Goal: Transaction & Acquisition: Download file/media

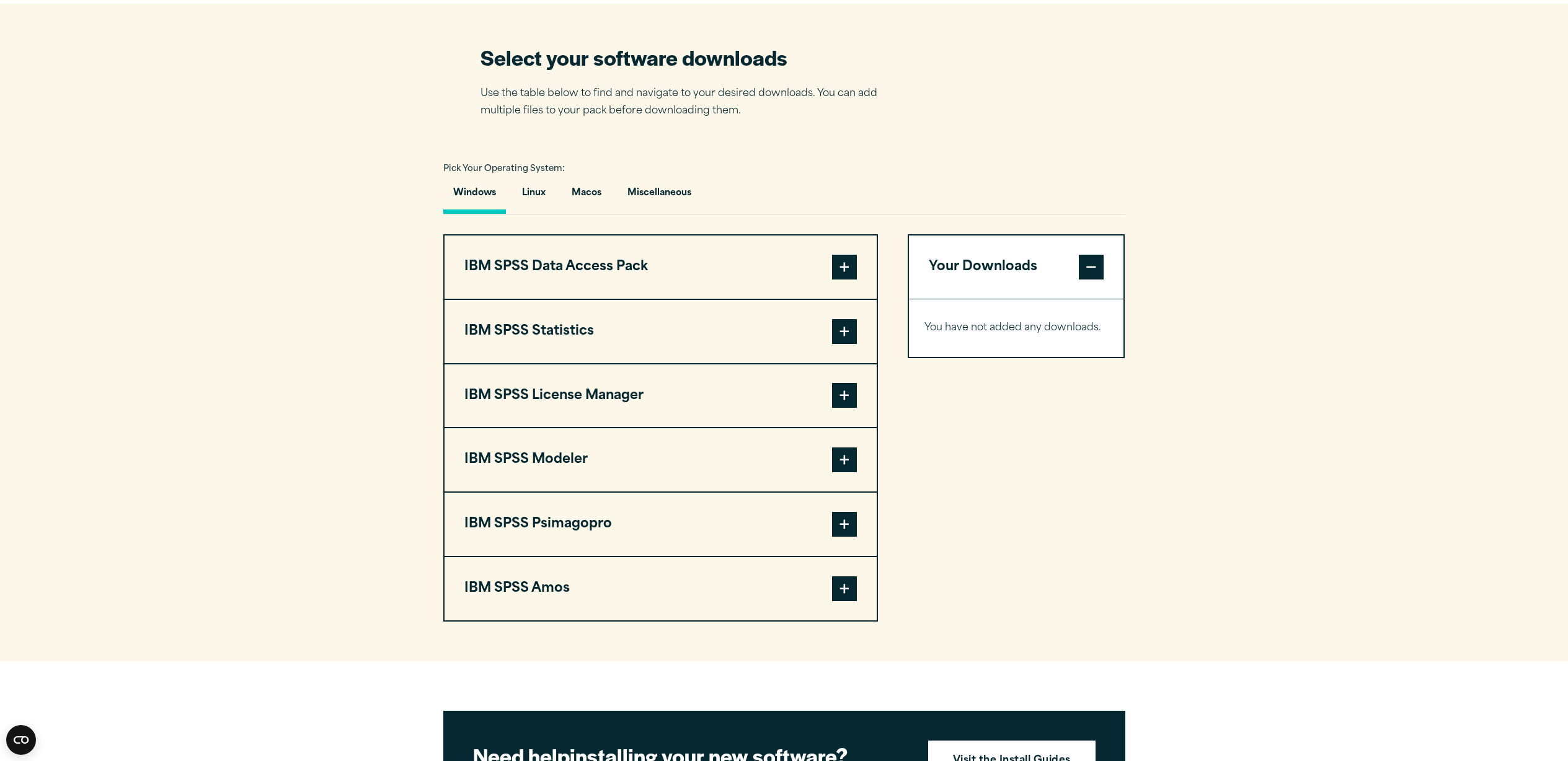
scroll to position [769, 0]
click at [588, 199] on button "Macos" at bounding box center [586, 196] width 50 height 36
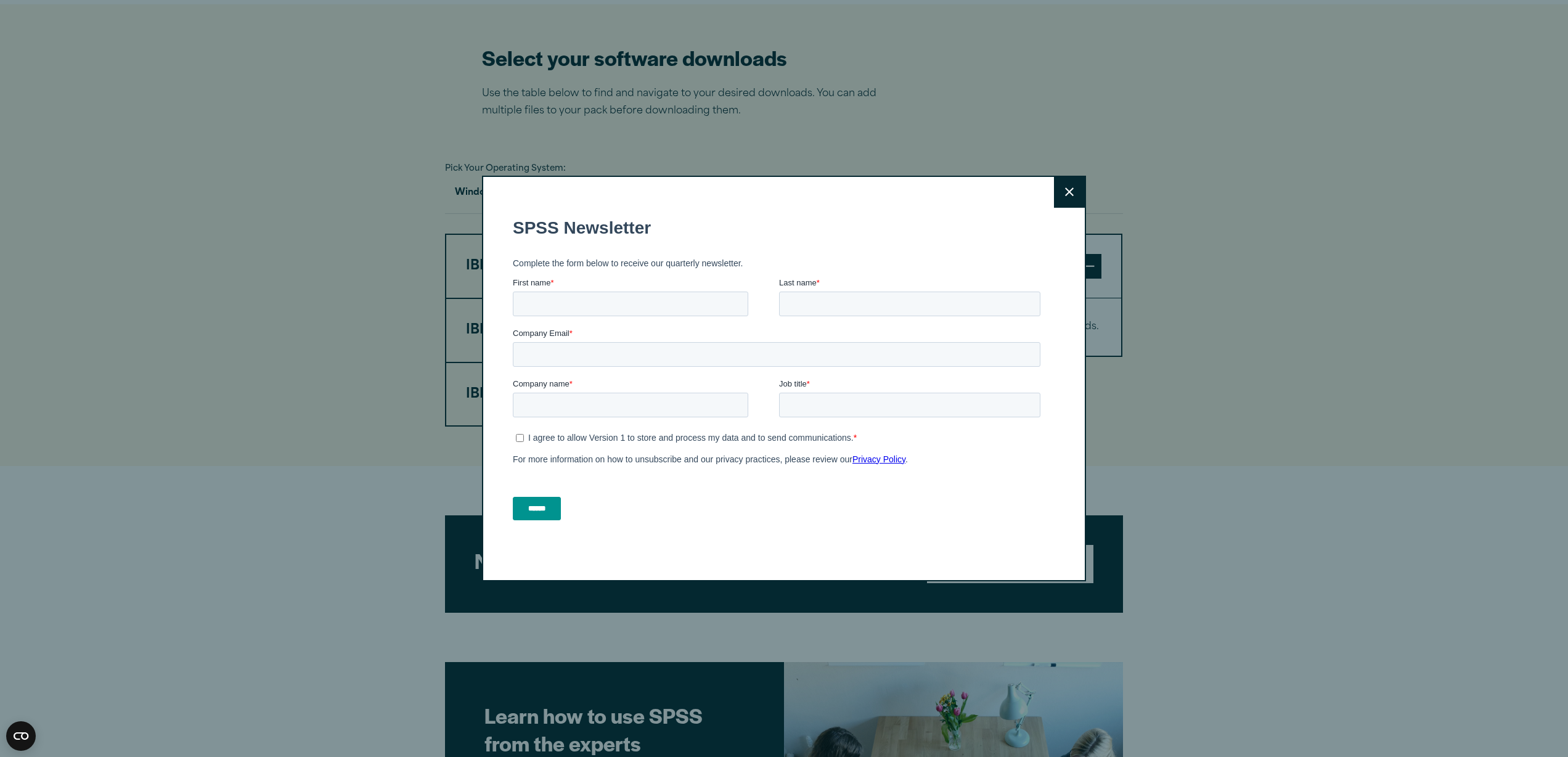
click at [844, 332] on label "Company Email *" at bounding box center [779, 333] width 533 height 13
click at [844, 342] on input "Company Email *" at bounding box center [776, 354] width 527 height 24
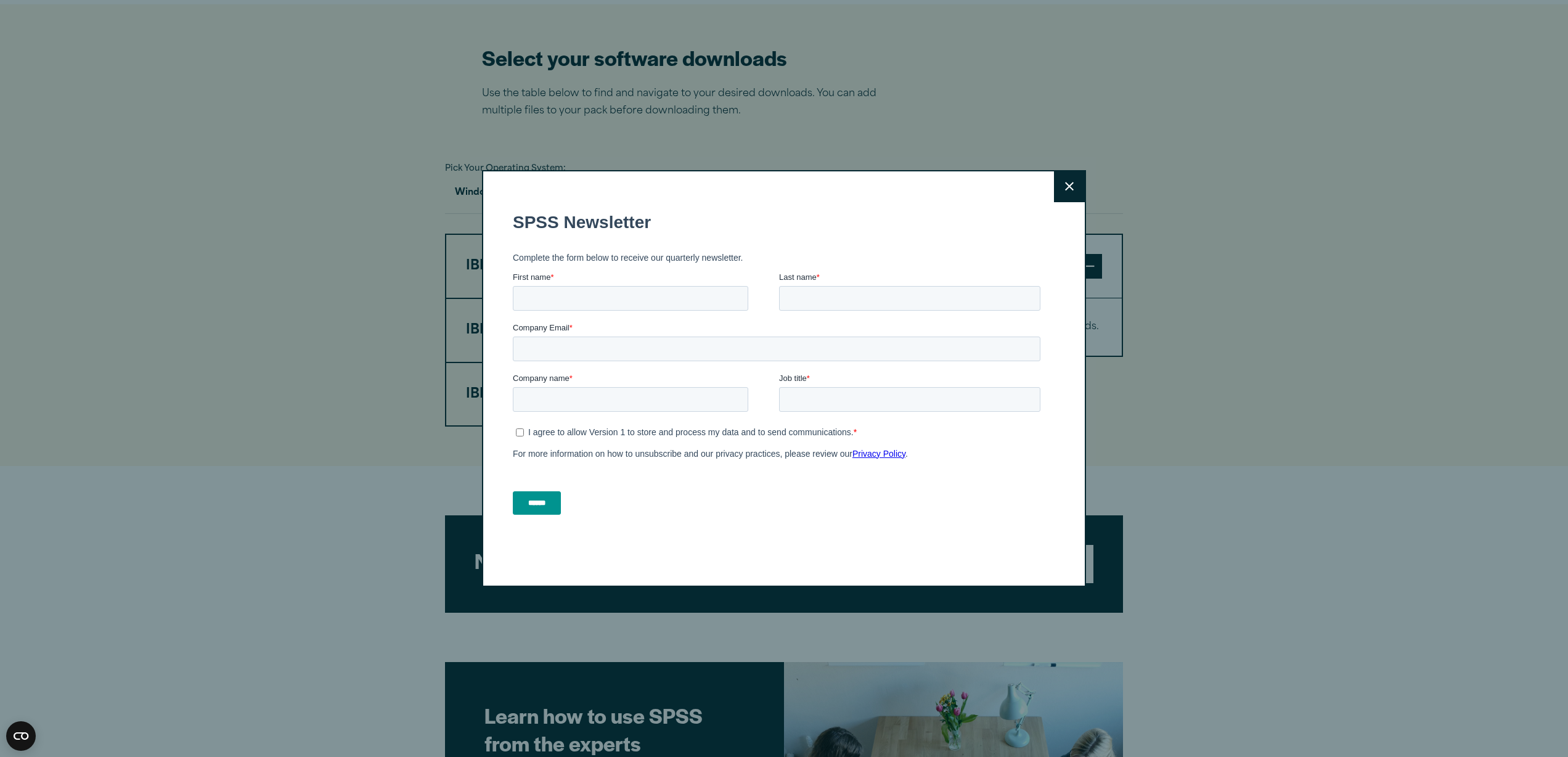
click at [681, 289] on div "First name *" at bounding box center [645, 290] width 266 height 40
click at [687, 309] on input "First name *" at bounding box center [630, 298] width 236 height 24
type input "*"
click at [856, 298] on input "Last name *" at bounding box center [909, 298] width 261 height 24
type input "*"
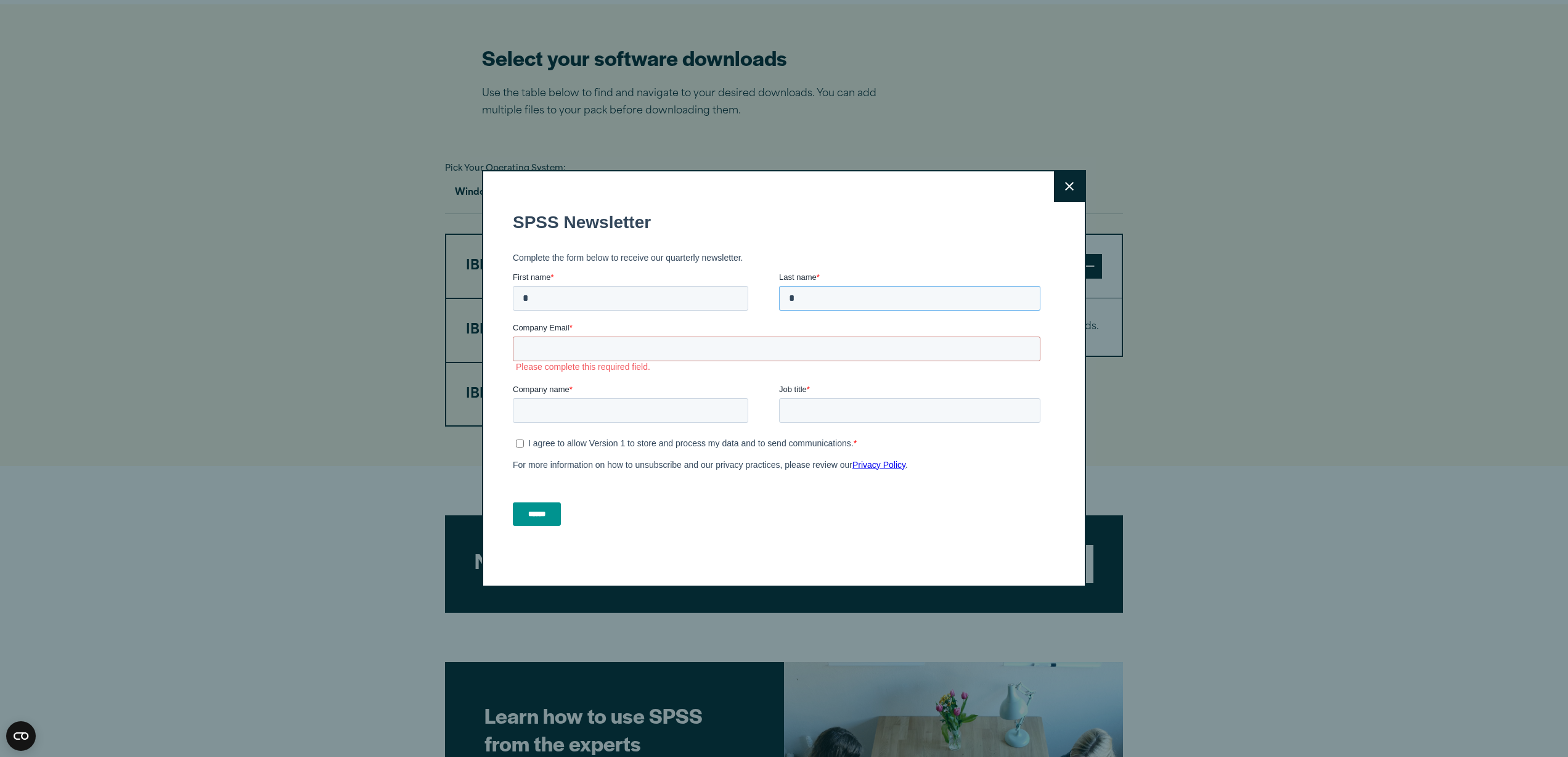
type input "*"
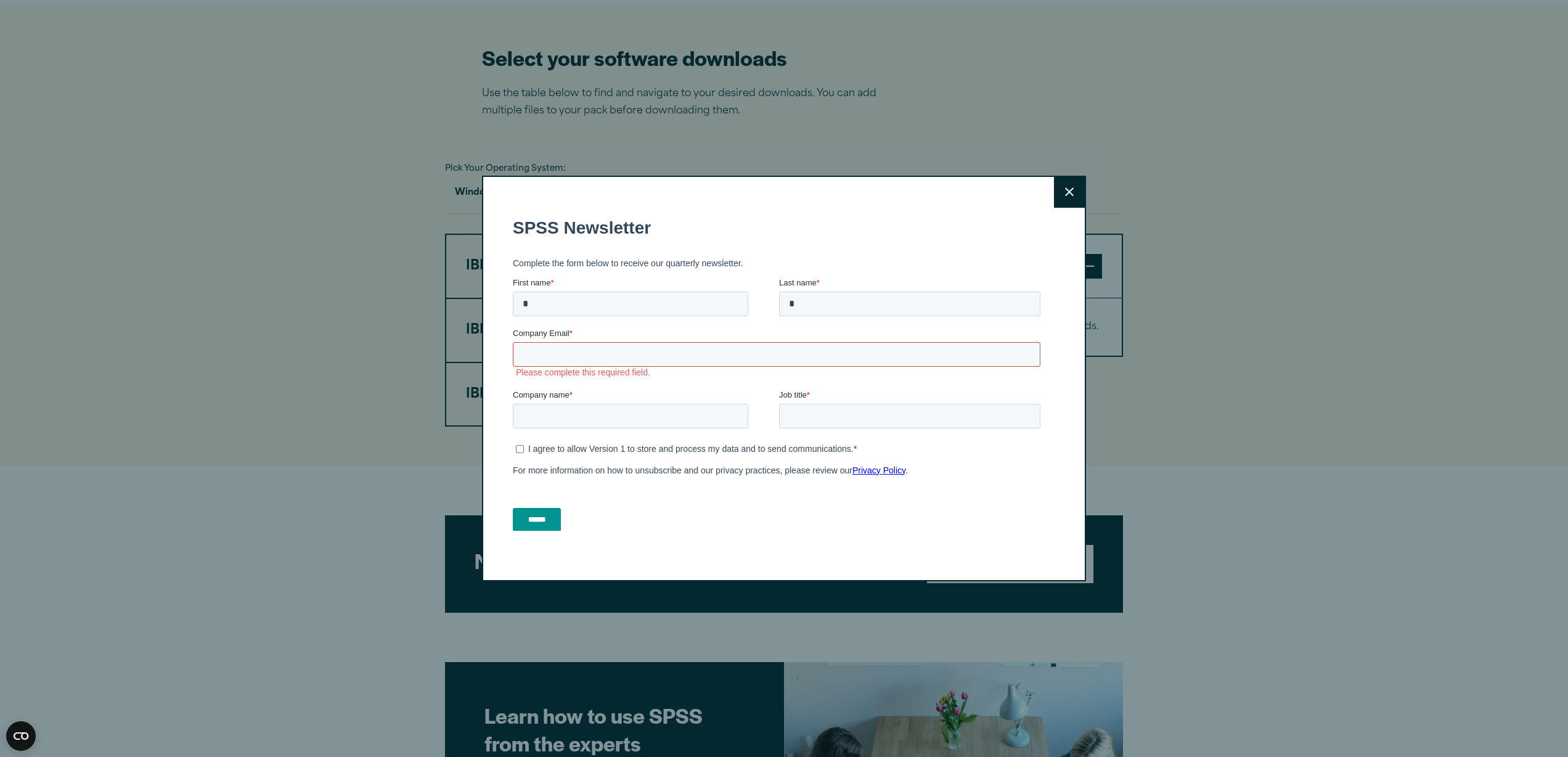
click at [738, 351] on input "Company Email *" at bounding box center [776, 354] width 527 height 24
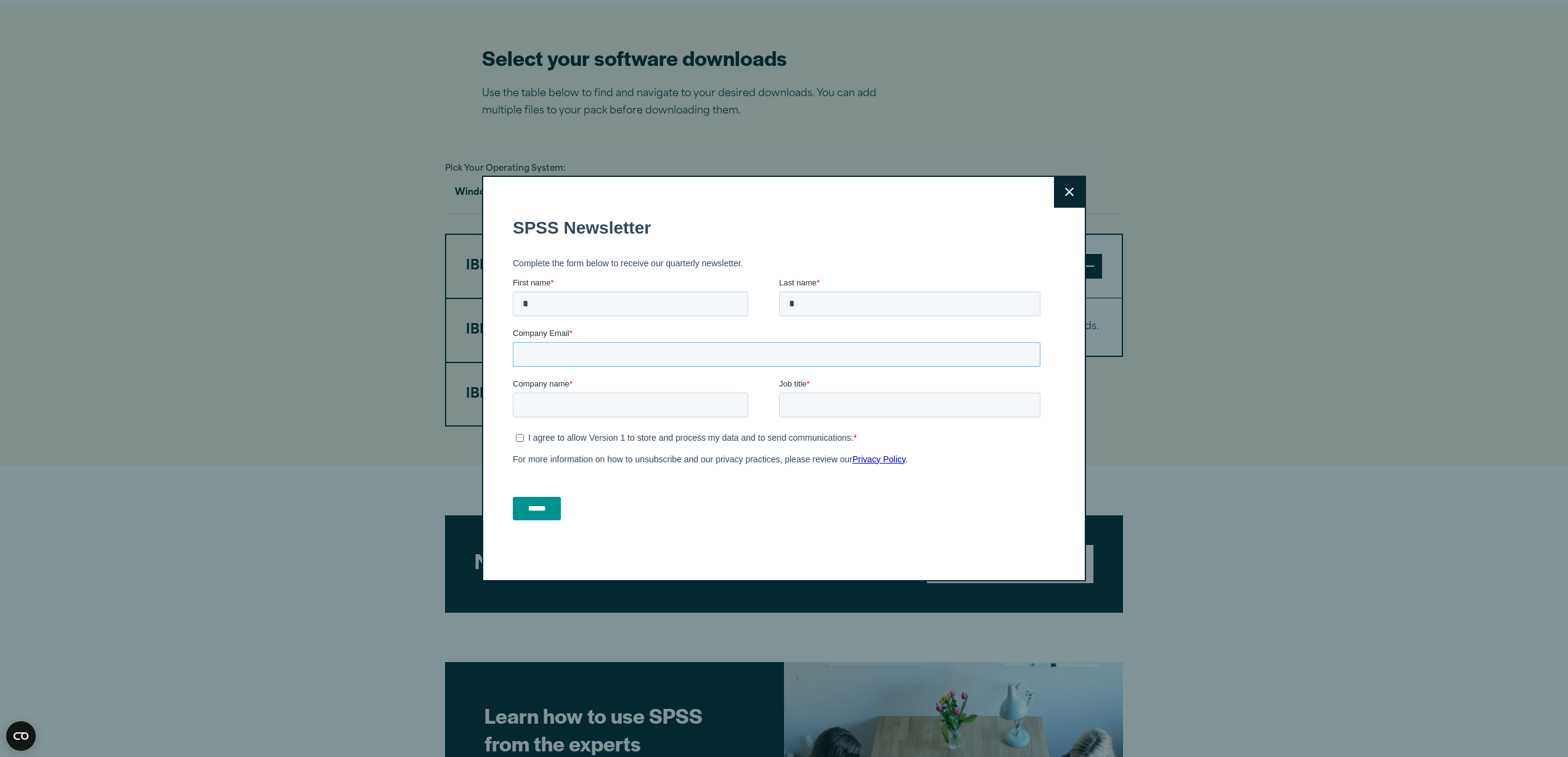
type input "*"
type input "**********"
click at [704, 404] on input "Company name *" at bounding box center [630, 404] width 236 height 24
type input "**********"
click at [848, 416] on input "Job title *" at bounding box center [909, 404] width 261 height 24
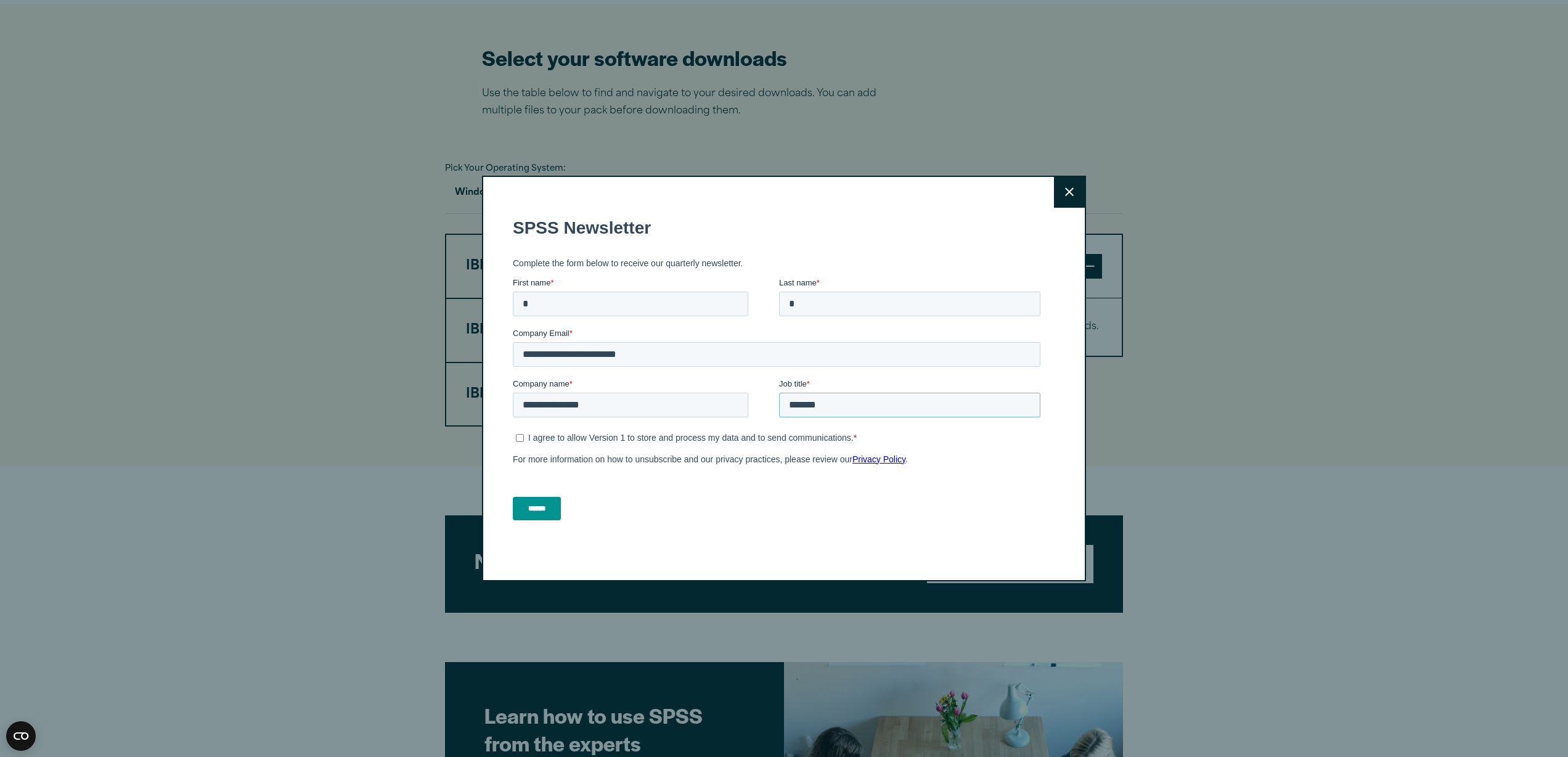
type input "*******"
click at [548, 508] on input "******" at bounding box center [536, 508] width 48 height 24
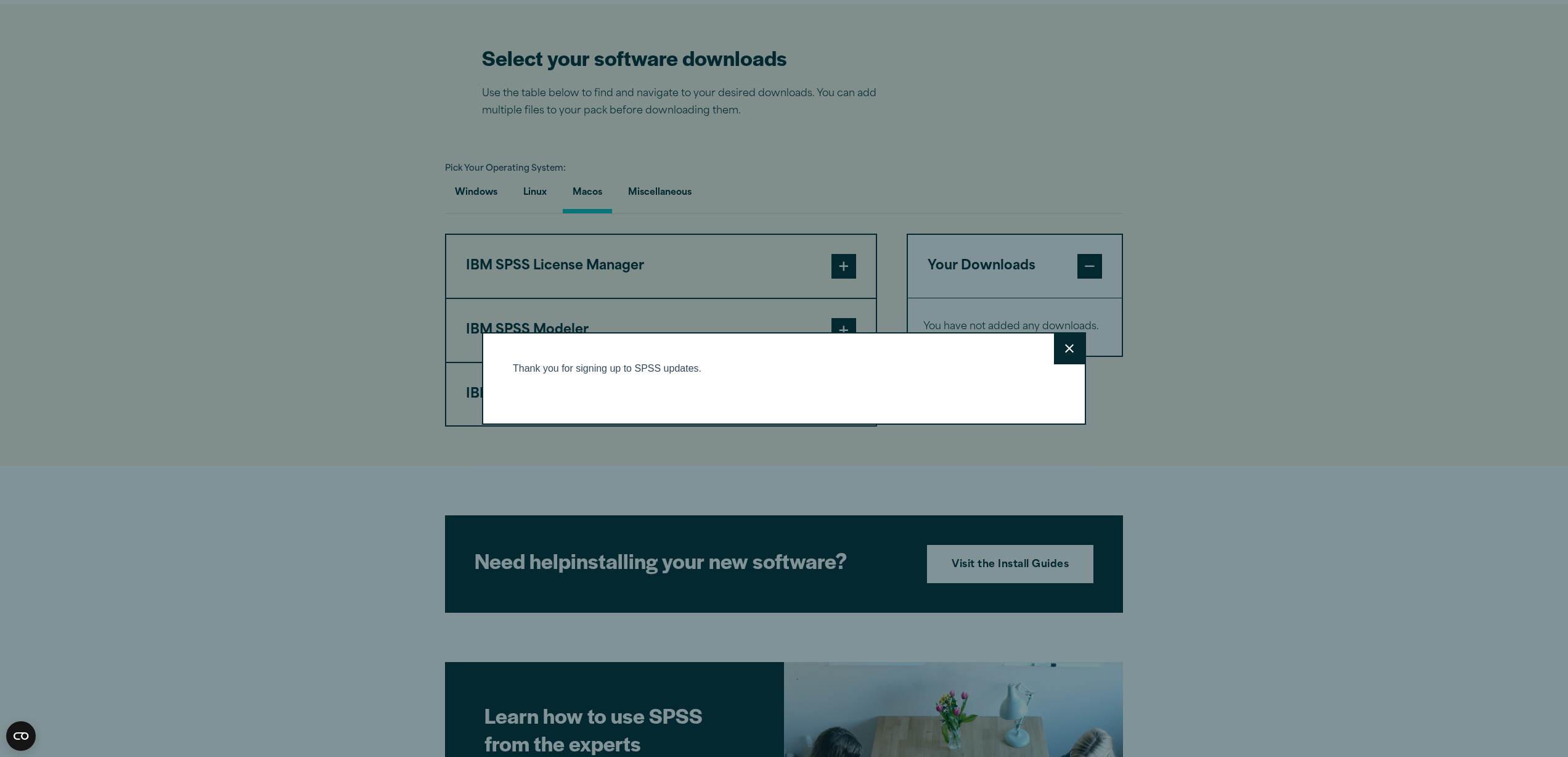
click at [1059, 348] on button "Close" at bounding box center [1069, 349] width 31 height 31
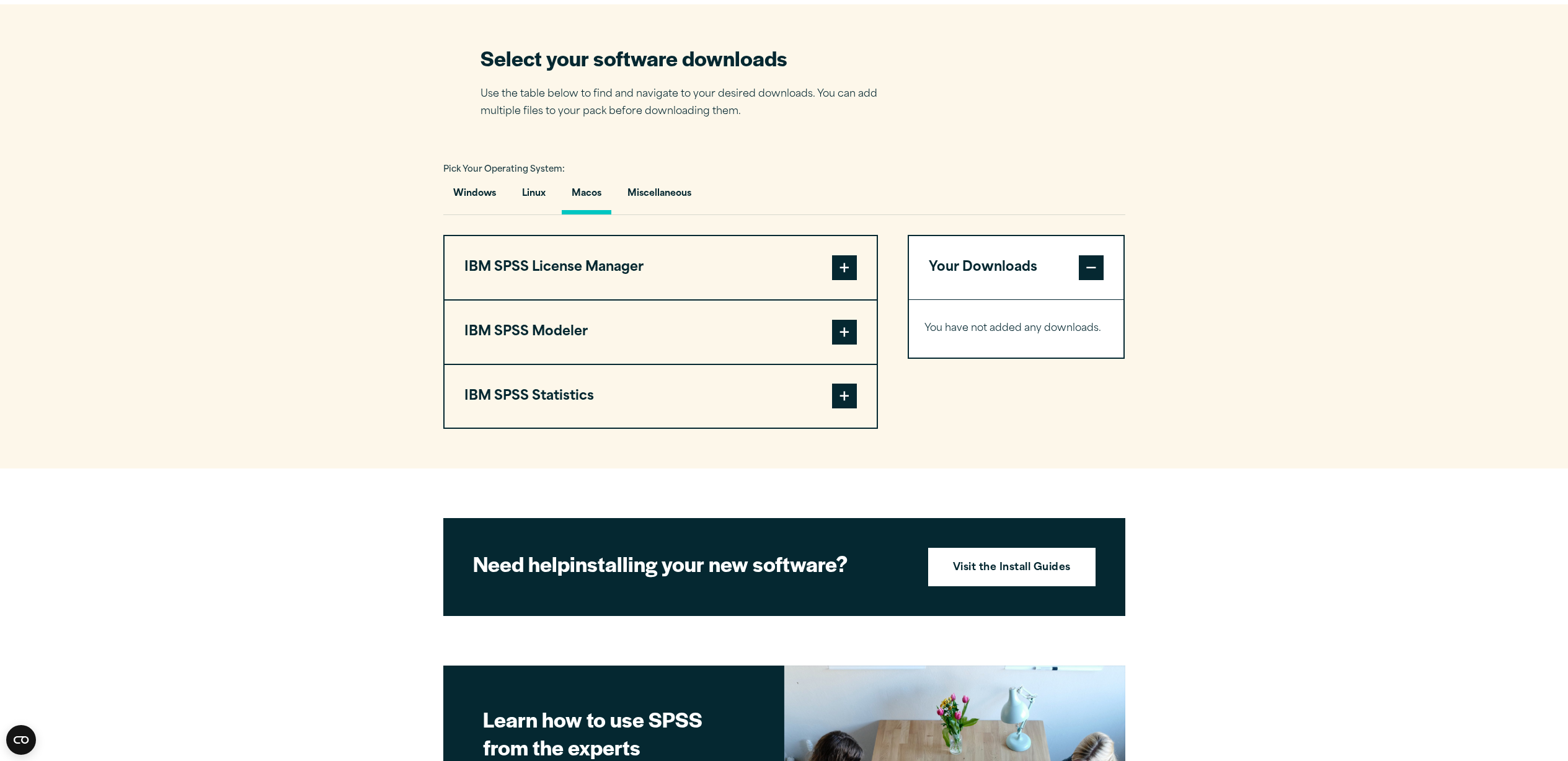
click at [840, 406] on span at bounding box center [844, 396] width 24 height 24
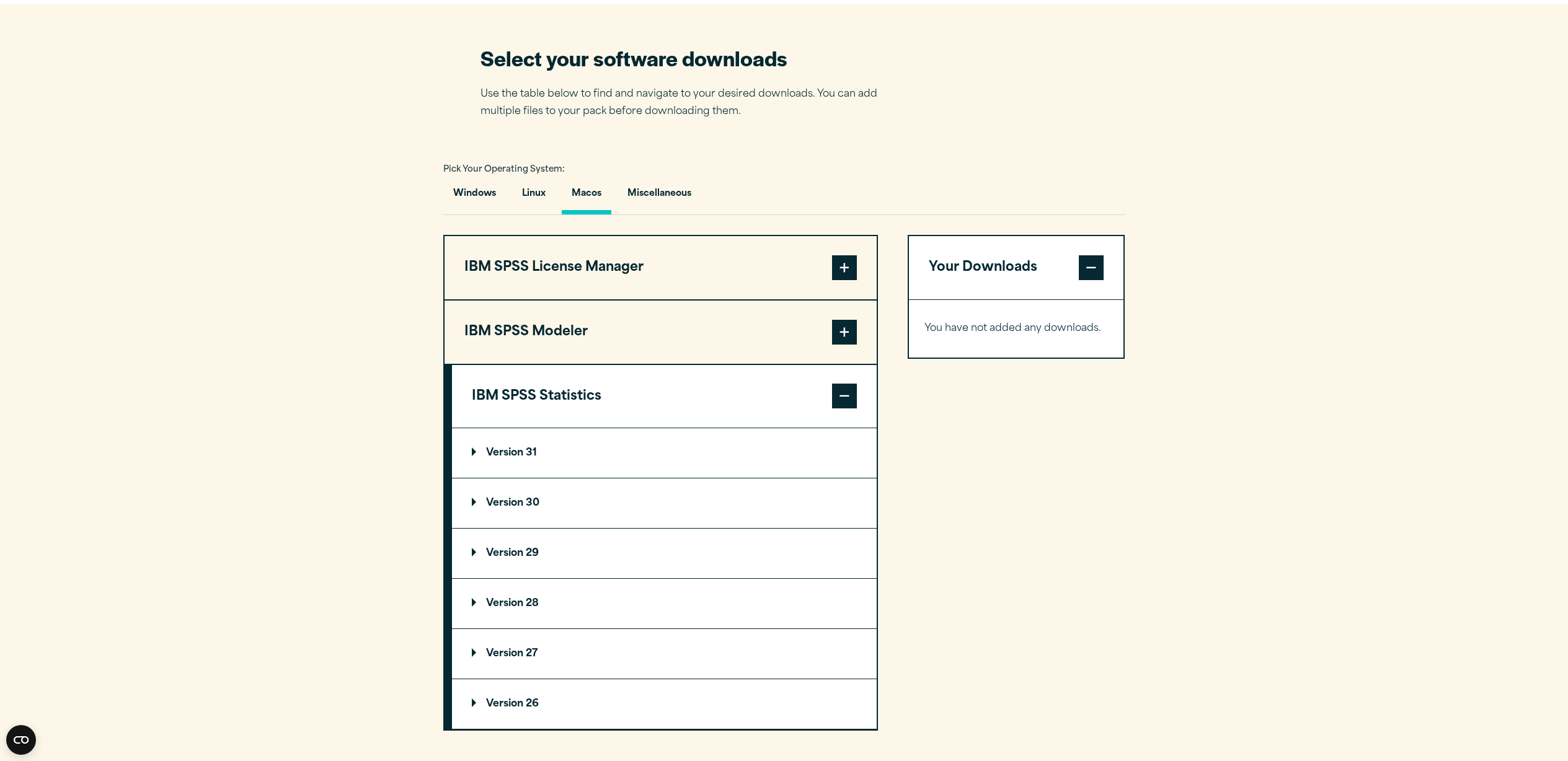
click at [538, 557] on p "Version 29" at bounding box center [505, 553] width 67 height 10
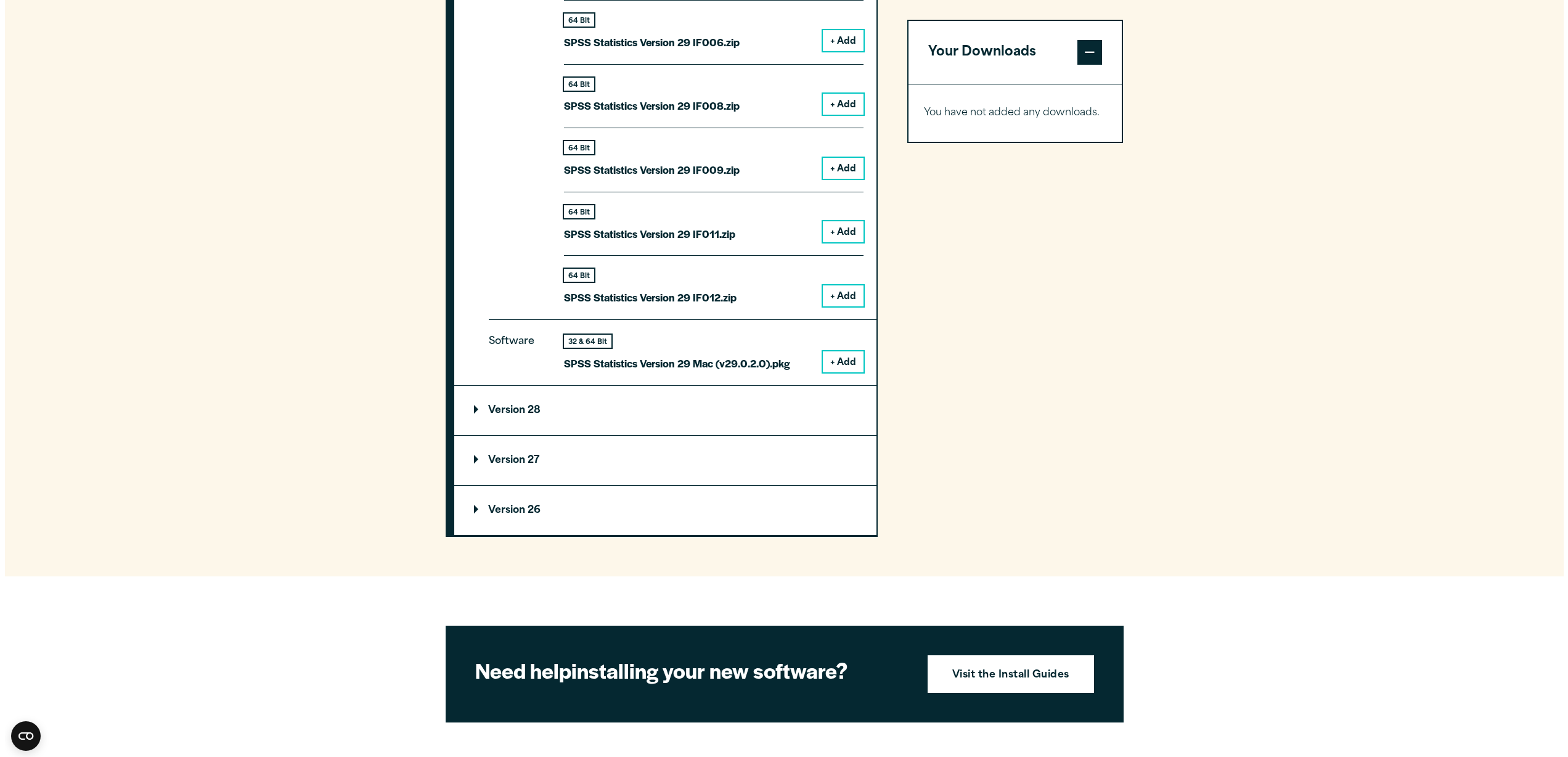
scroll to position [1615, 0]
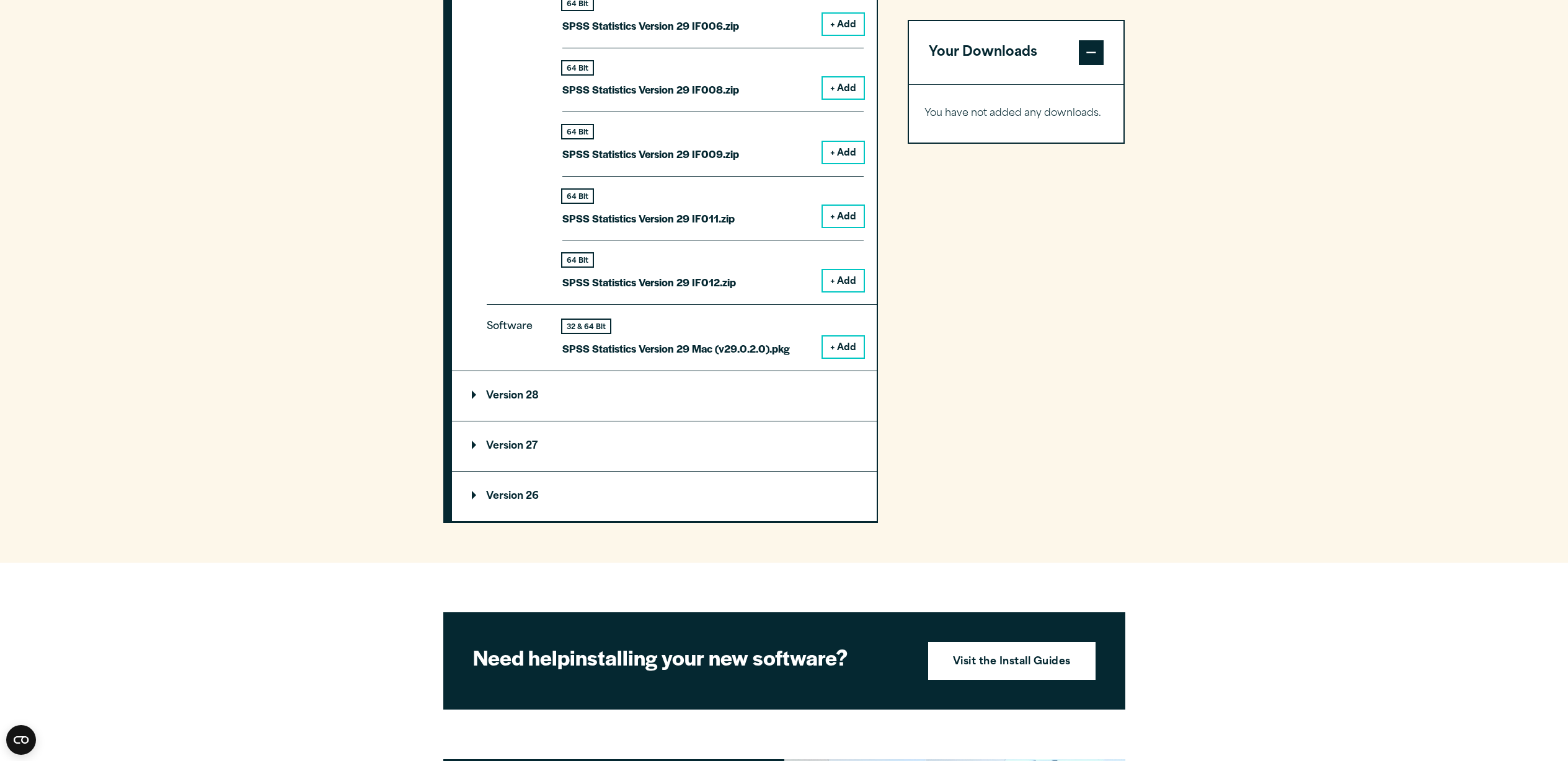
click at [849, 351] on button "+ Add" at bounding box center [843, 347] width 41 height 21
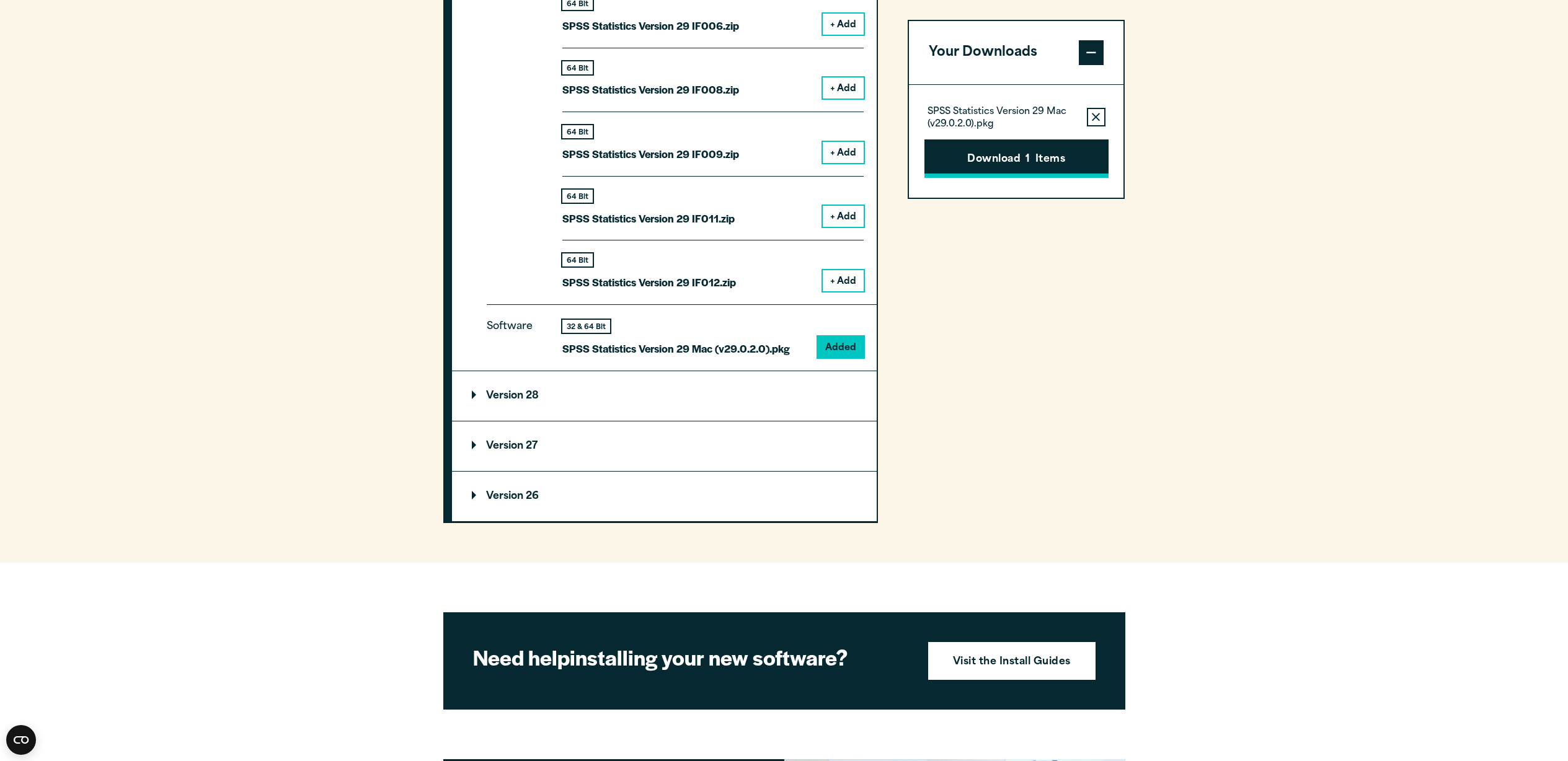
click at [997, 163] on button "Download 1 Items" at bounding box center [1016, 159] width 184 height 38
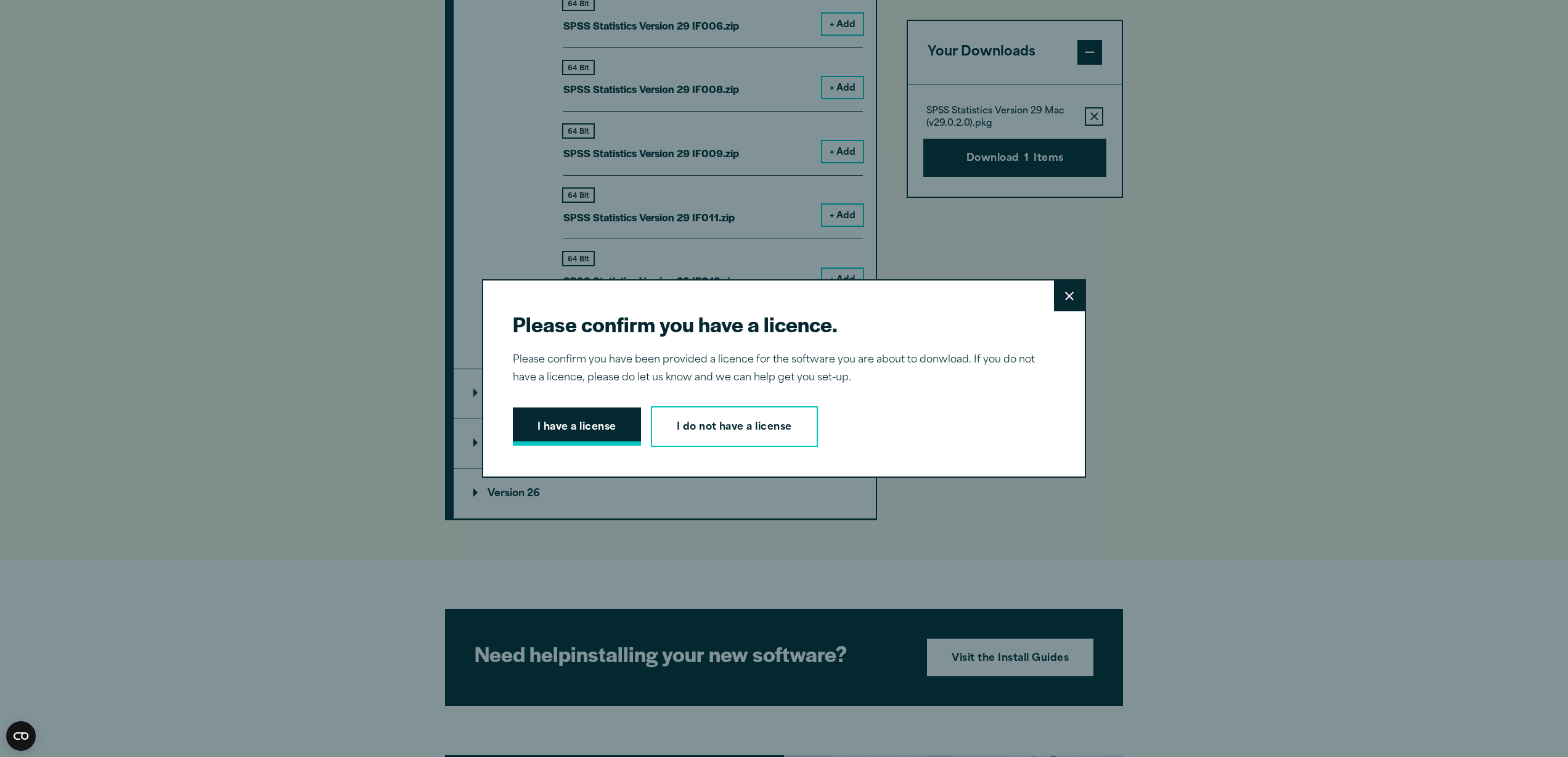
click at [609, 424] on button "I have a license" at bounding box center [577, 426] width 129 height 38
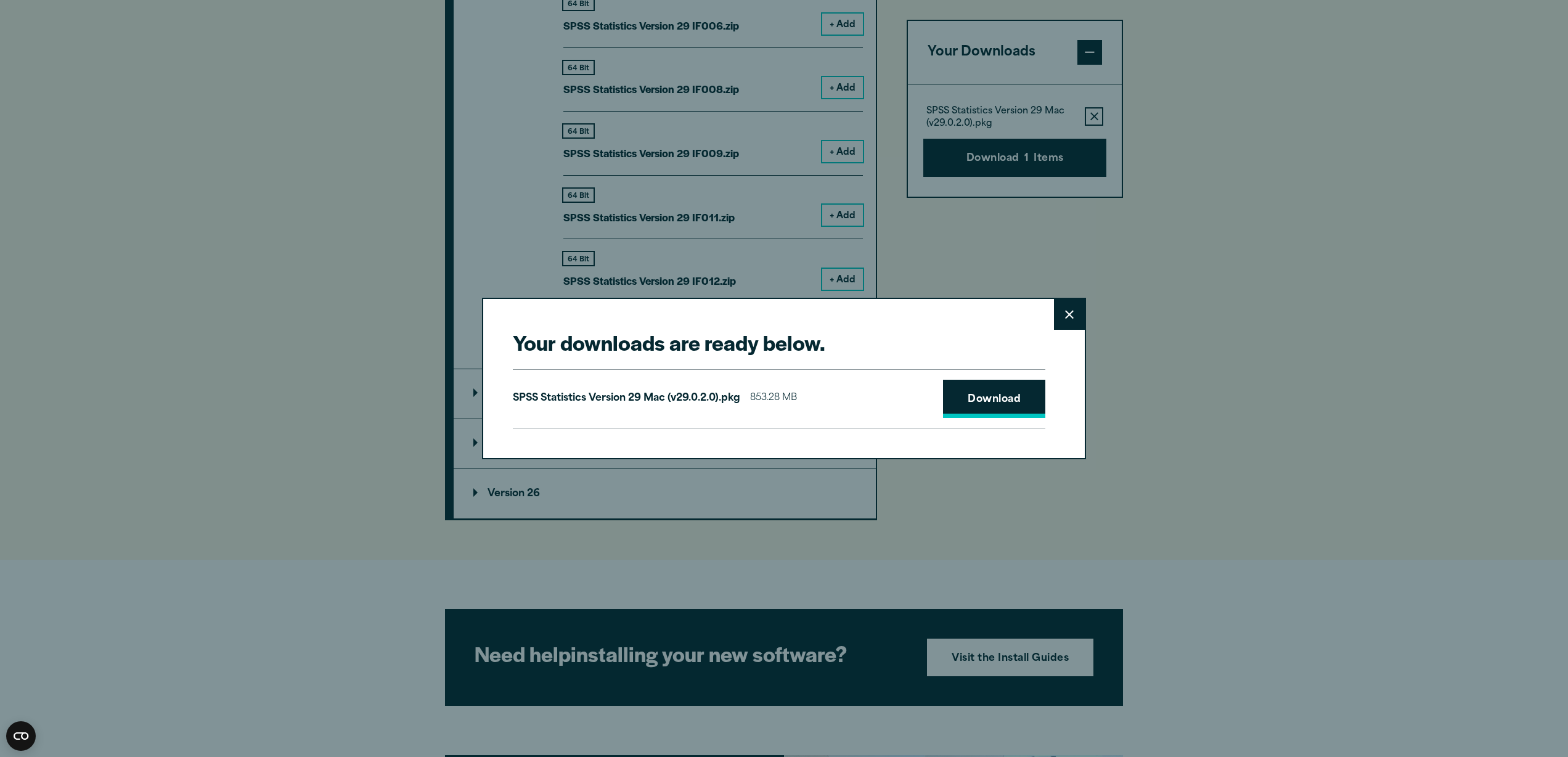
click at [980, 400] on link "Download" at bounding box center [993, 399] width 102 height 38
